Goal: Ask a question: Seek information or help from site administrators or community

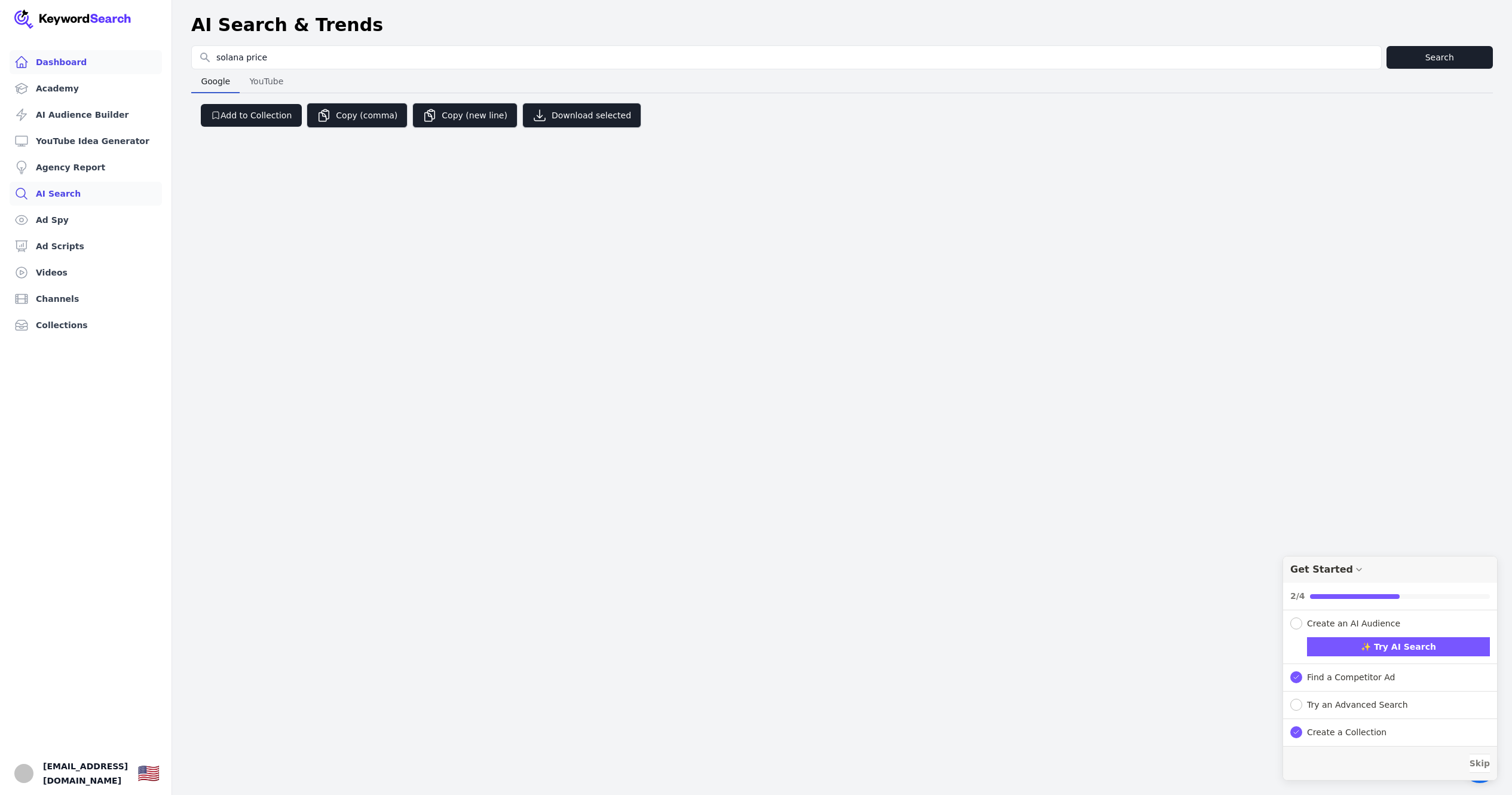
click at [86, 64] on link "Dashboard" at bounding box center [85, 61] width 153 height 24
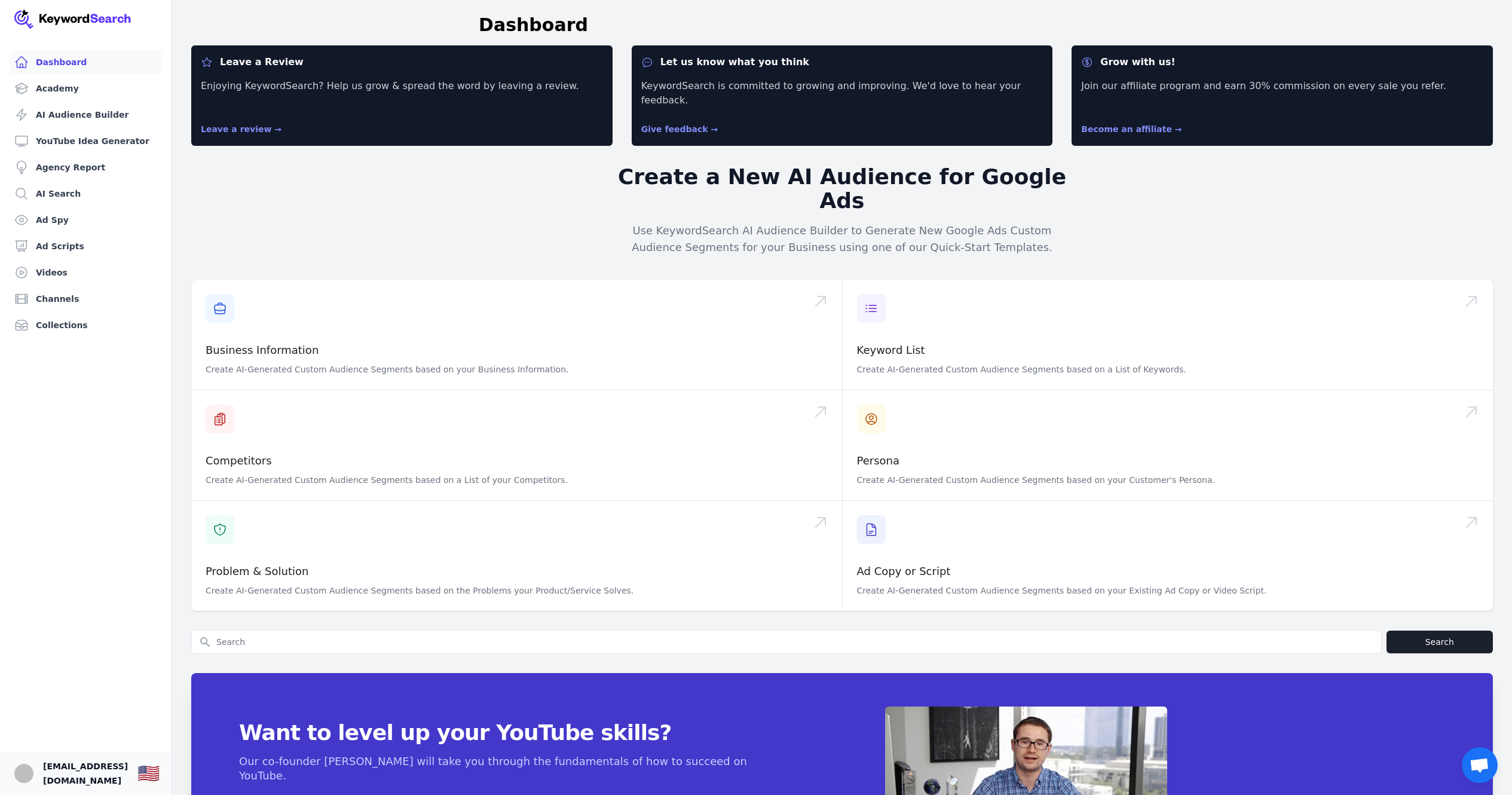
click at [65, 759] on span "[EMAIL_ADDRESS][DOMAIN_NAME]" at bounding box center [85, 773] width 85 height 29
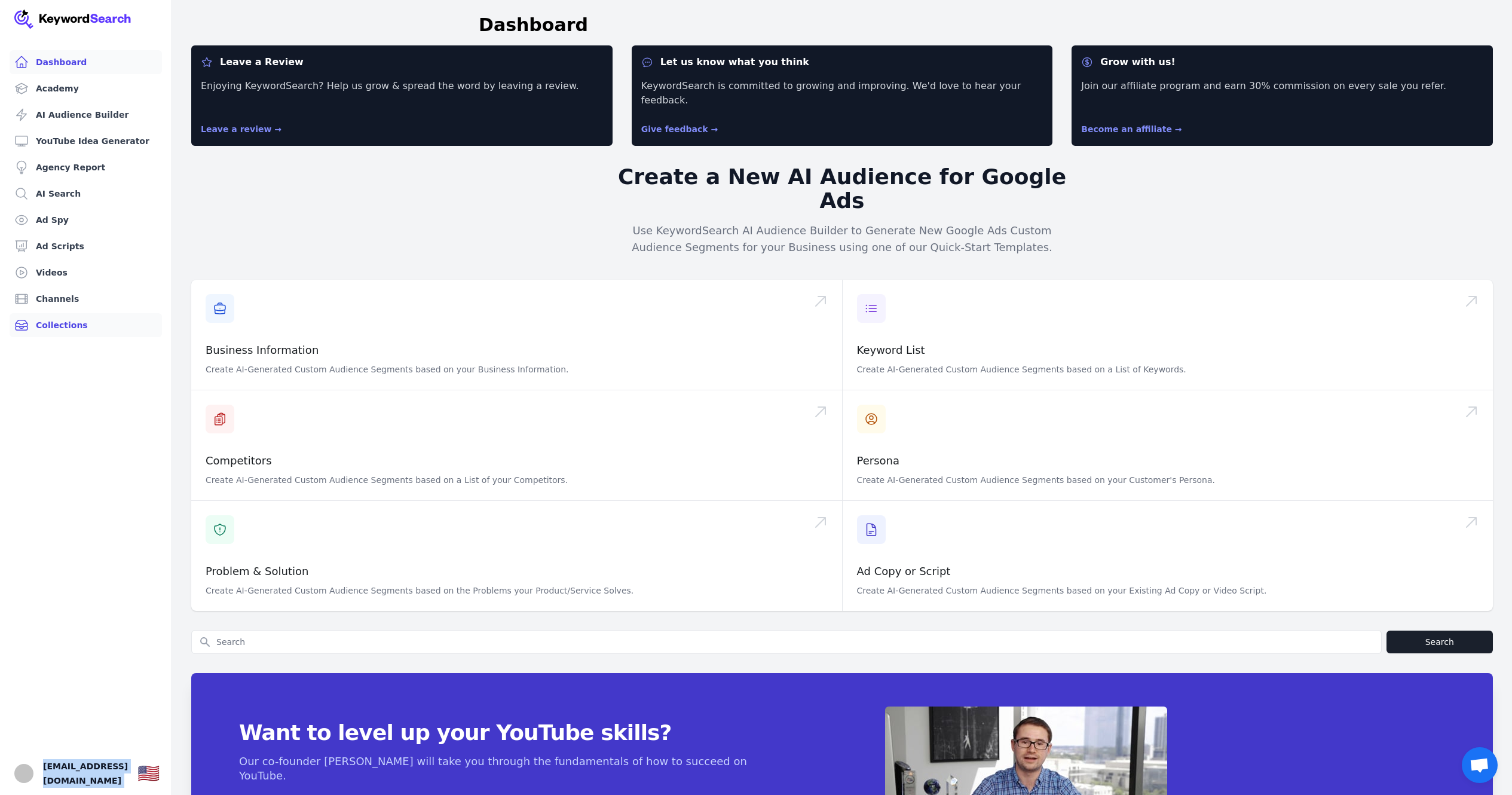
click at [98, 315] on link "Collections" at bounding box center [85, 325] width 153 height 24
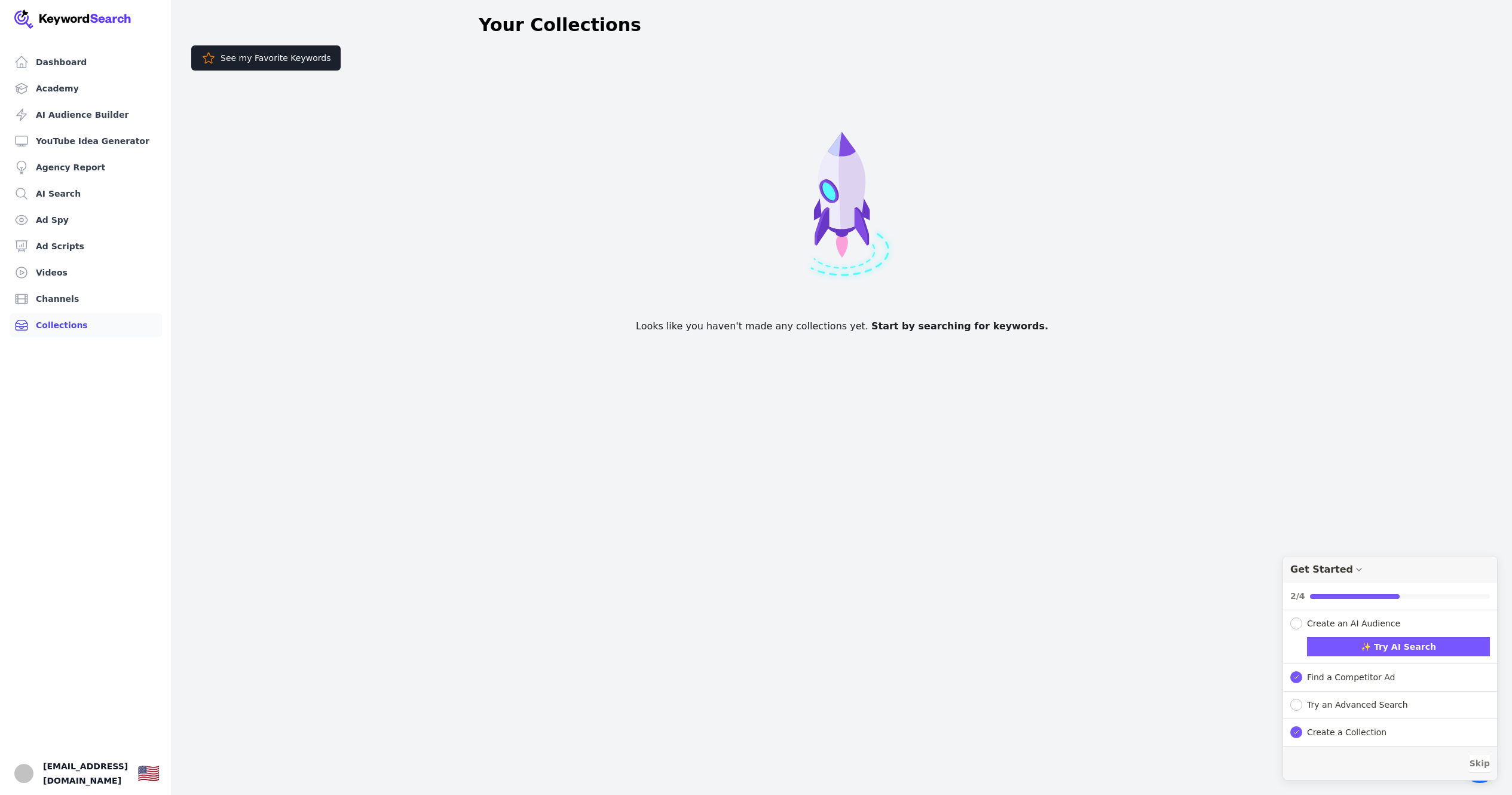
click at [109, 12] on img at bounding box center [73, 19] width 117 height 19
click at [89, 52] on link "Dashboard" at bounding box center [85, 61] width 153 height 24
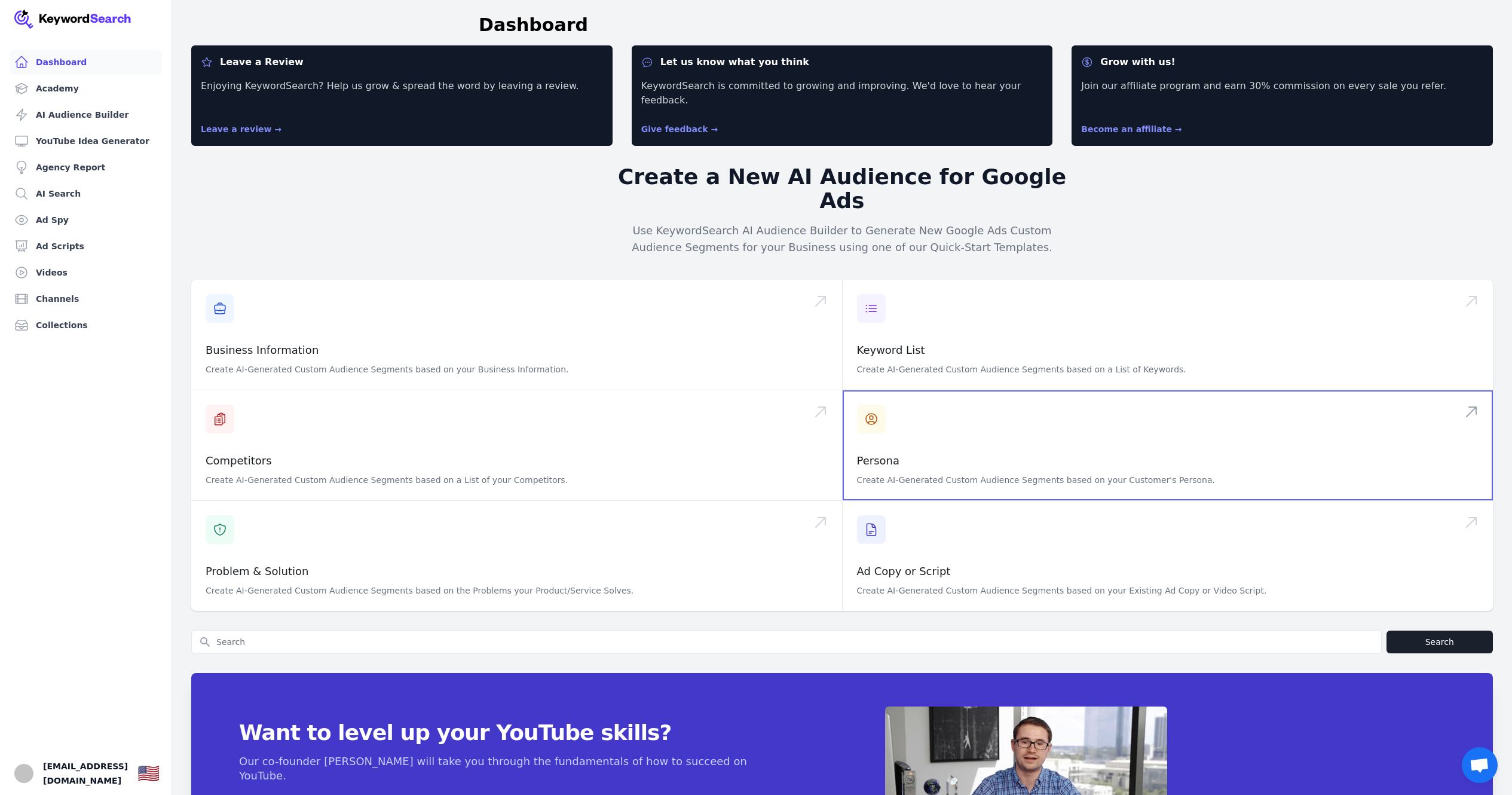
click at [927, 433] on span at bounding box center [1168, 445] width 651 height 110
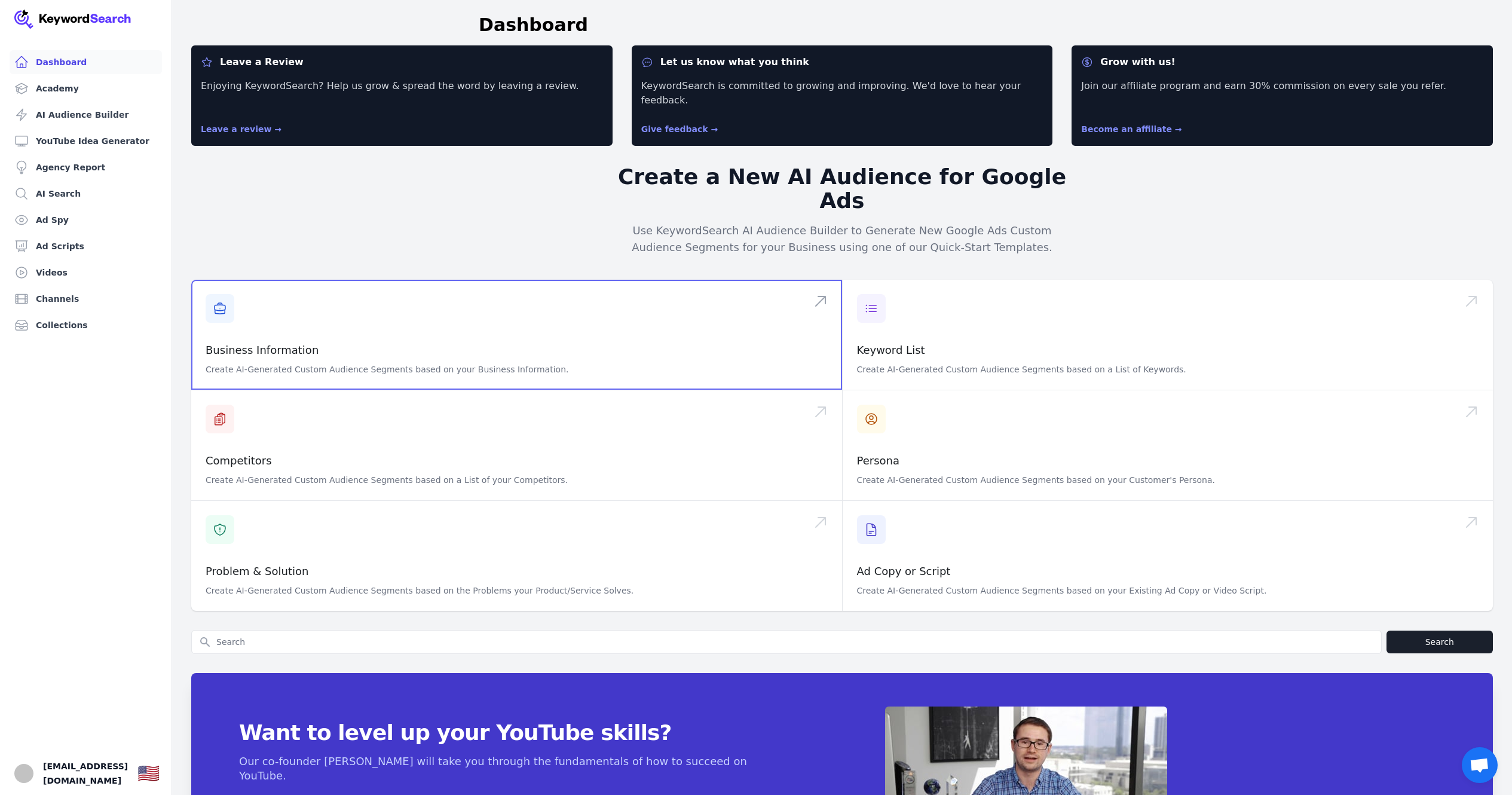
click at [425, 292] on span at bounding box center [517, 335] width 651 height 110
click at [1477, 755] on span "Открытый чат" at bounding box center [1480, 765] width 36 height 36
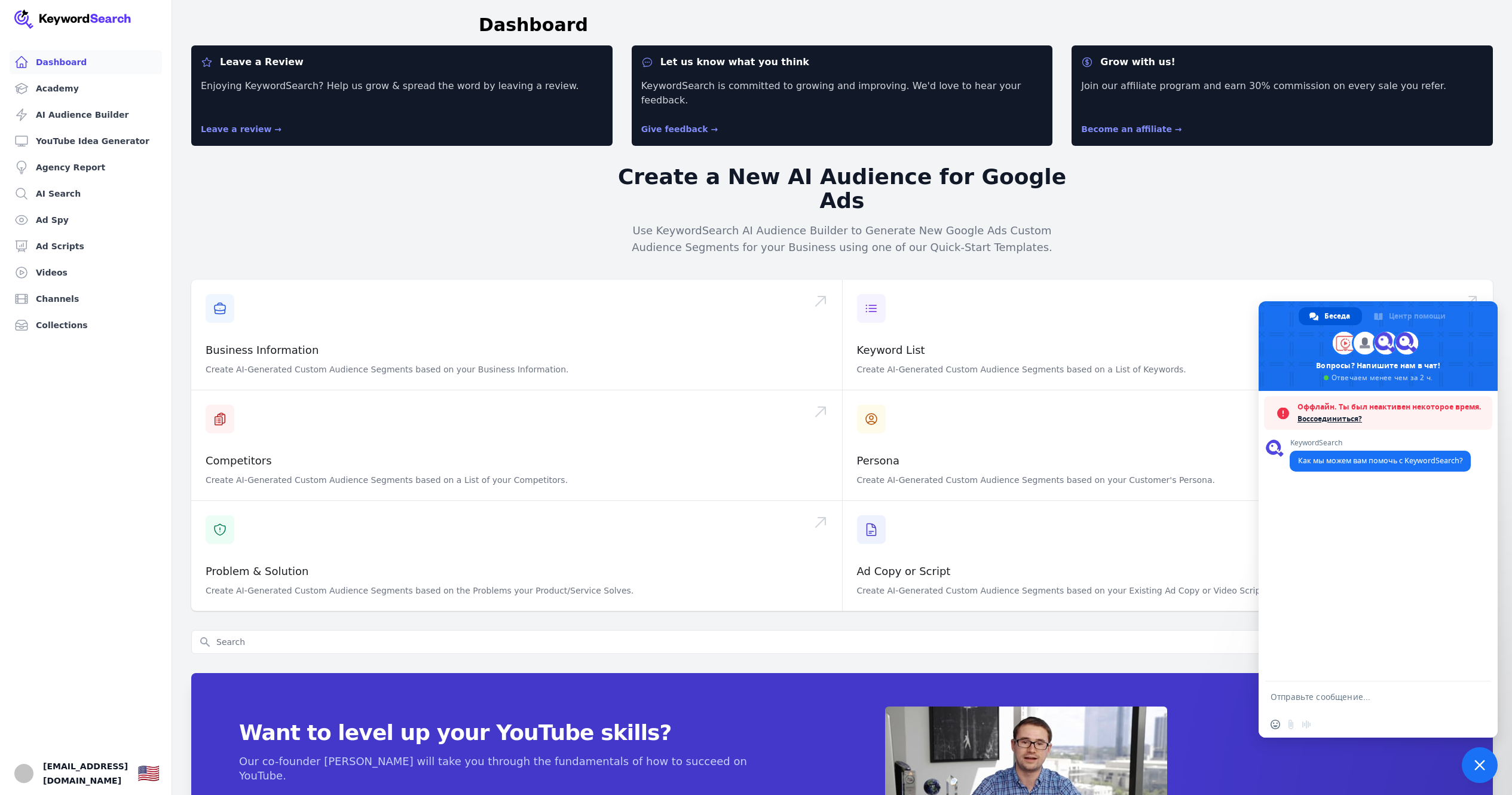
click at [1347, 689] on form at bounding box center [1364, 697] width 189 height 33
click at [1347, 700] on textarea "Отправьте сообщение..." at bounding box center [1364, 697] width 189 height 11
type textarea "а"
click at [1352, 689] on form at bounding box center [1364, 697] width 189 height 33
click at [1343, 690] on form at bounding box center [1364, 697] width 189 height 33
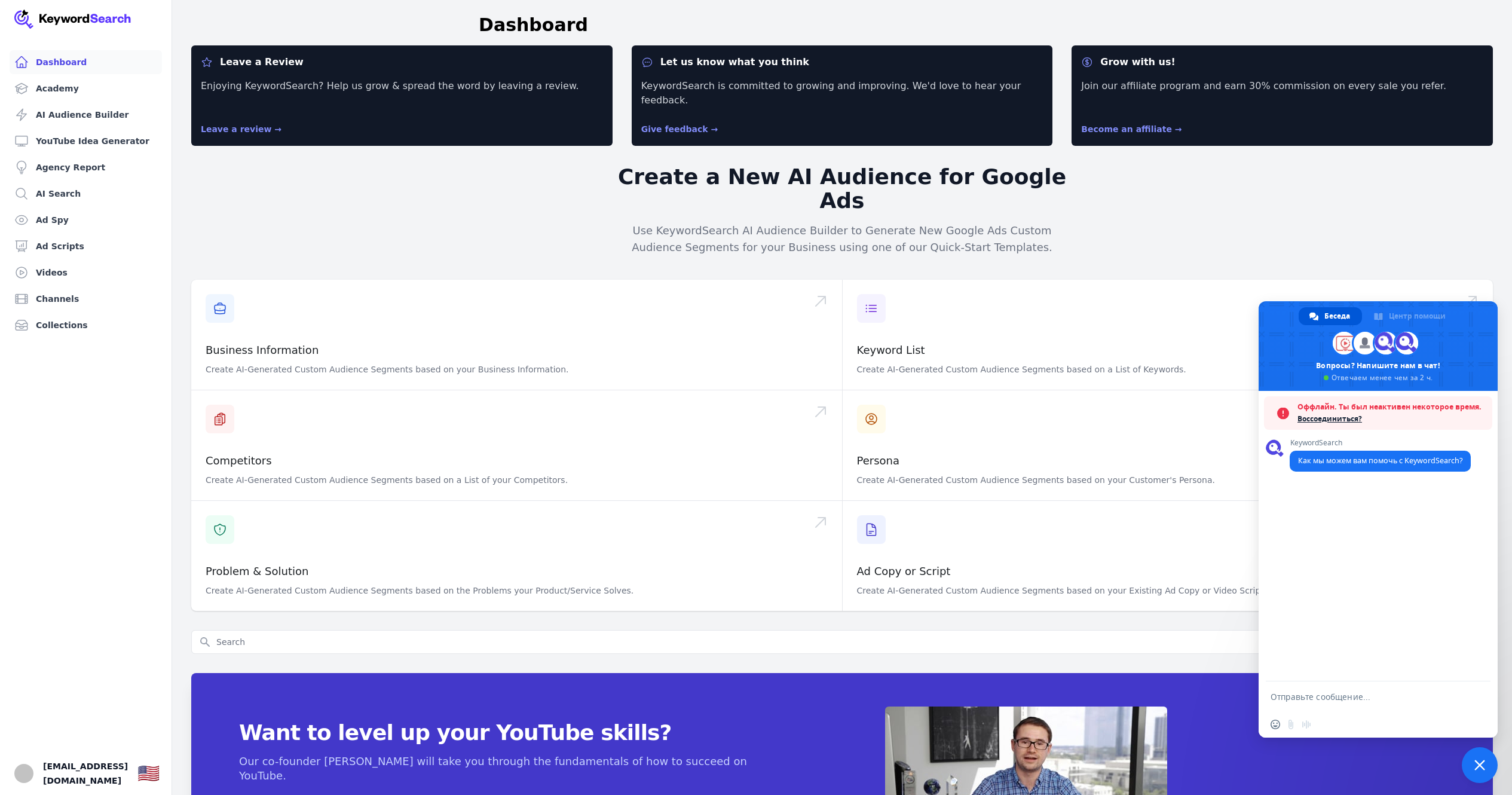
click at [1330, 695] on textarea "Отправьте сообщение..." at bounding box center [1364, 697] width 189 height 11
paste textarea "Good afternoon, how do I cancel my subscription?"
type textarea "Good afternoon, how do I cancel my subscription?"
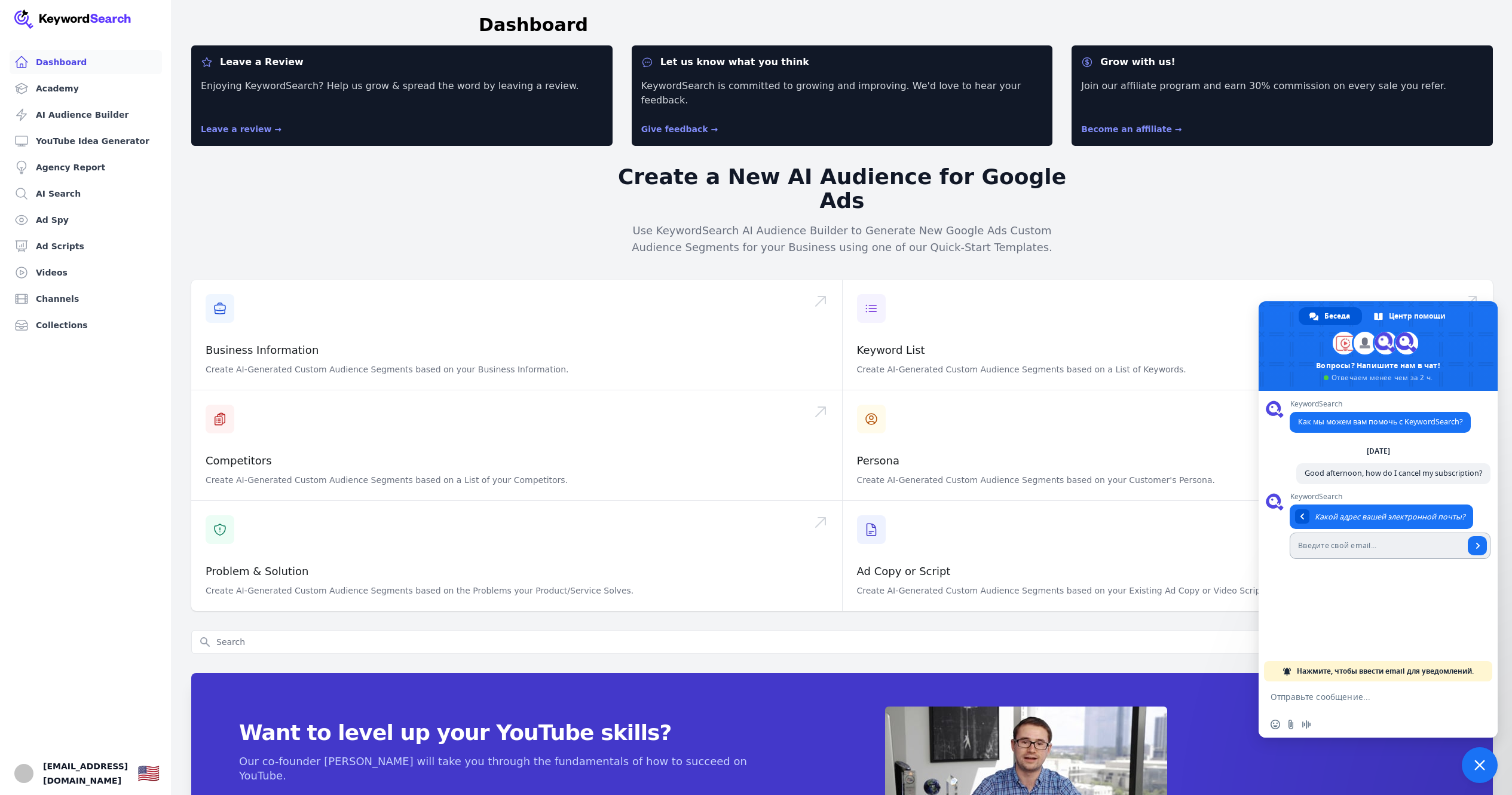
click at [1351, 555] on input "Введите свой email..." at bounding box center [1377, 545] width 174 height 26
click at [86, 759] on span "[EMAIL_ADDRESS][DOMAIN_NAME]" at bounding box center [85, 773] width 85 height 29
drag, startPoint x: 86, startPoint y: 754, endPoint x: 150, endPoint y: 749, distance: 64.2
click at [150, 752] on link "Your profile lahtarinaartem@gmail.com Show country selector 🇺🇸" at bounding box center [85, 773] width 171 height 43
copy span "[EMAIL_ADDRESS][DOMAIN_NAME]"
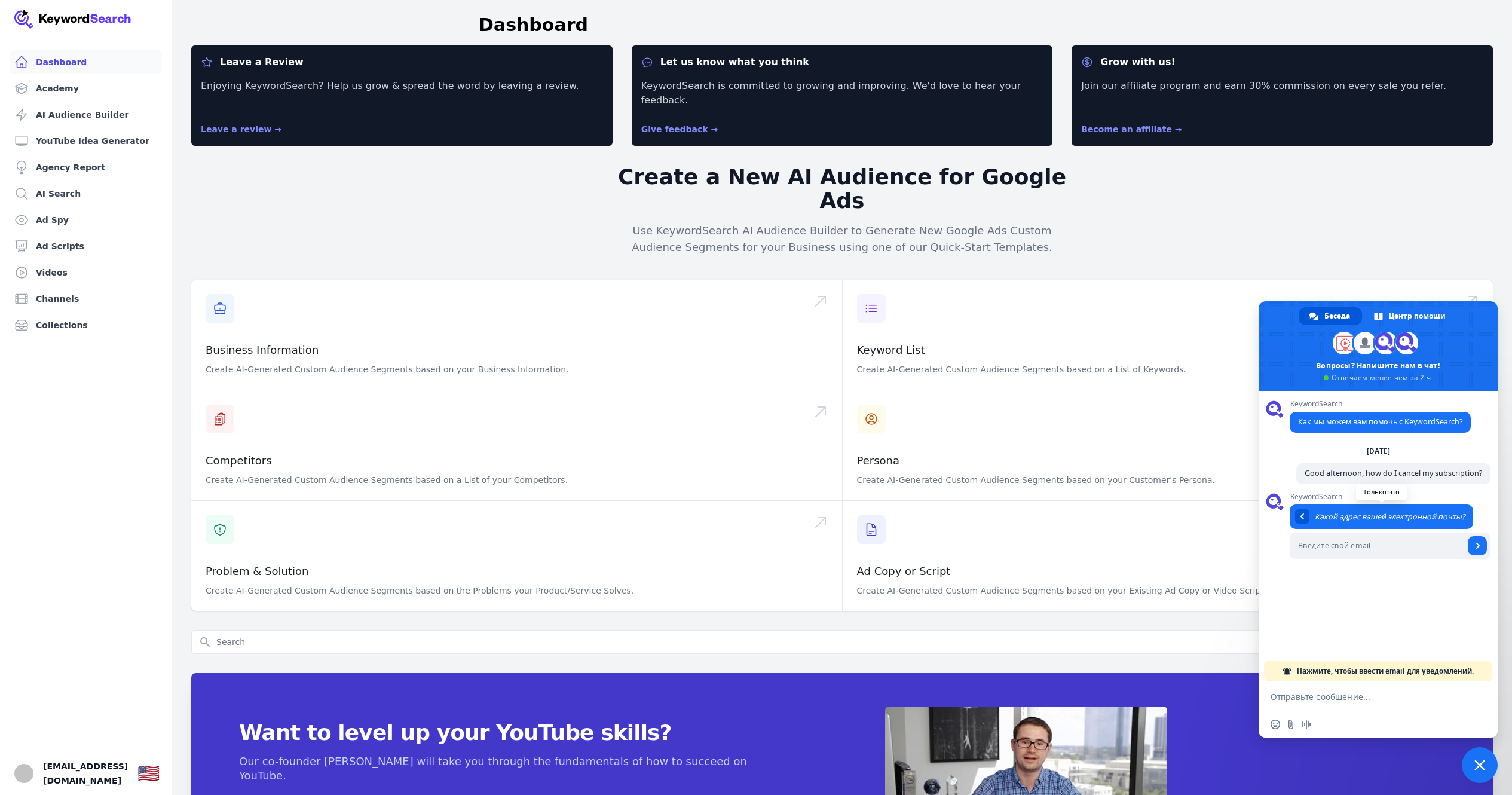
click at [1369, 524] on span "Какой адрес вашей электронной почты?" at bounding box center [1382, 516] width 184 height 25
paste input "[EMAIL_ADDRESS][DOMAIN_NAME]"
click at [1375, 540] on input "[EMAIL_ADDRESS][DOMAIN_NAME]" at bounding box center [1377, 545] width 174 height 26
type input "[EMAIL_ADDRESS][DOMAIN_NAME]"
click at [1480, 538] on span "Отправить" at bounding box center [1477, 545] width 19 height 19
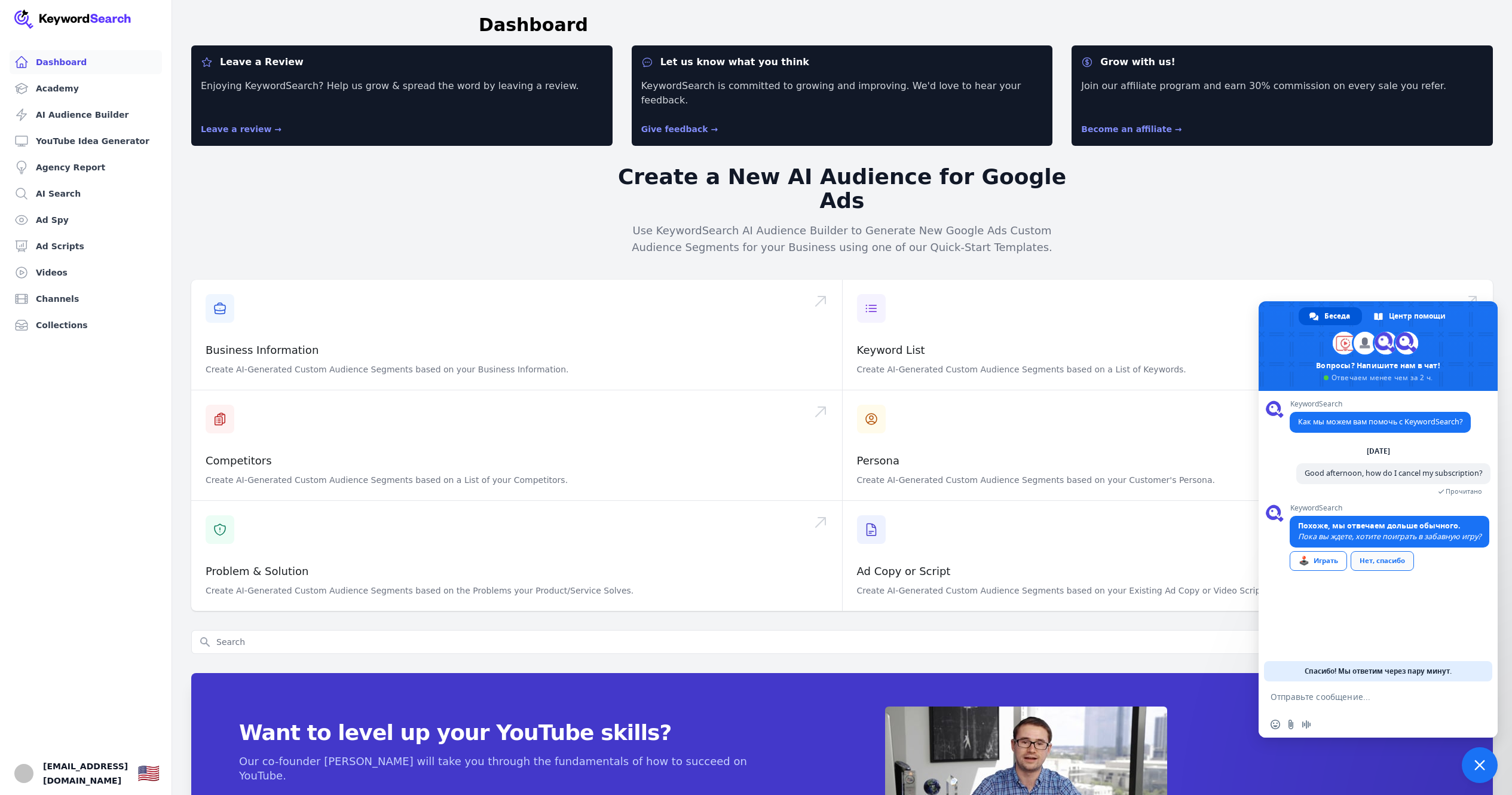
click at [1393, 571] on div "Нет, спасибо" at bounding box center [1383, 561] width 64 height 20
